Goal: Information Seeking & Learning: Check status

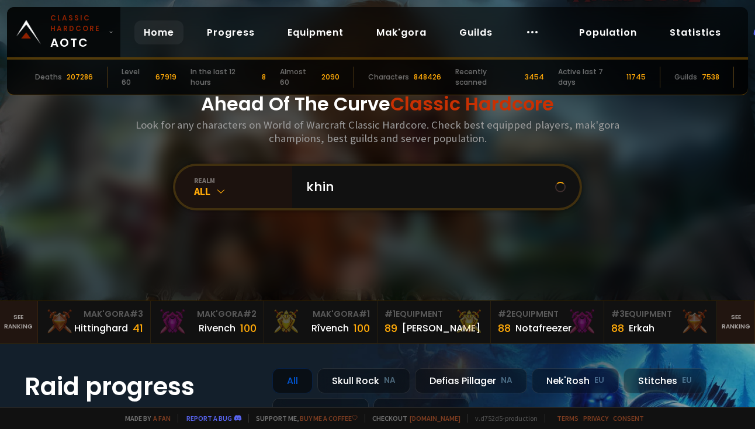
type input "khing"
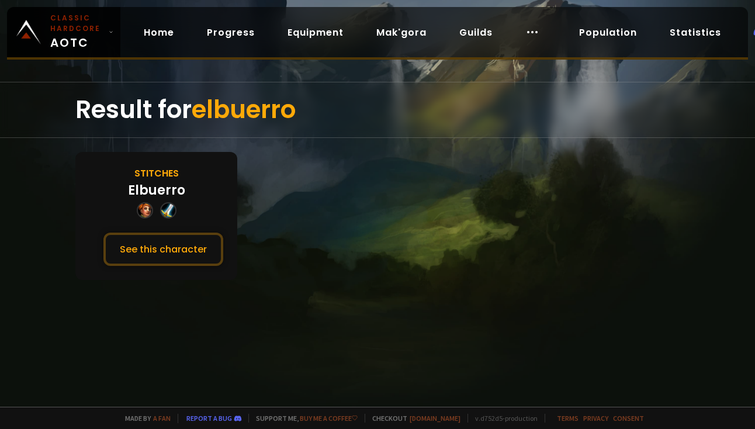
drag, startPoint x: 182, startPoint y: 242, endPoint x: 295, endPoint y: 190, distance: 124.7
click at [296, 190] on section "Stitches Elbuerro See this character" at bounding box center [377, 216] width 604 height 128
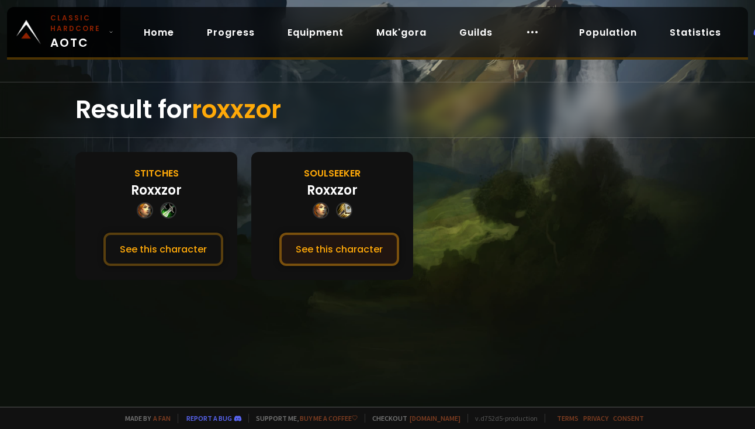
click at [317, 241] on button "See this character" at bounding box center [339, 248] width 120 height 33
